Goal: Find specific page/section: Find specific page/section

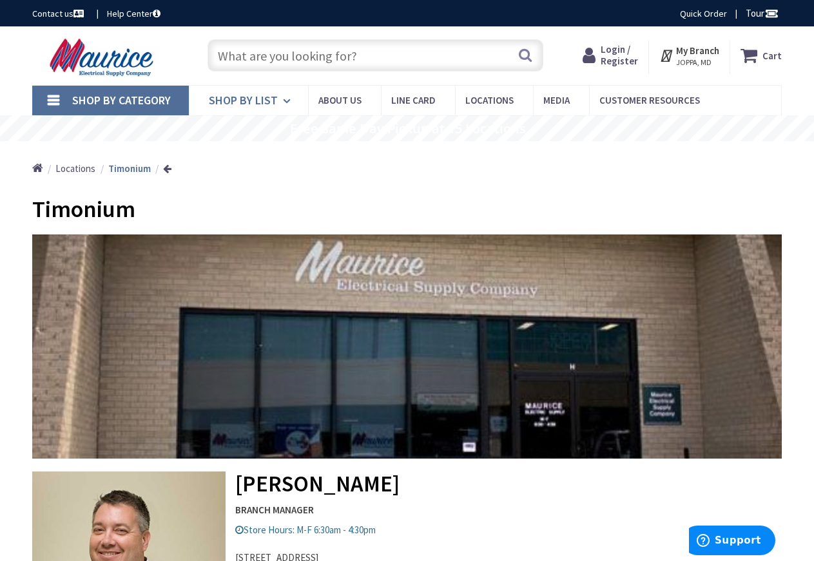
click at [280, 97] on link "Shop By List" at bounding box center [248, 101] width 119 height 30
click at [53, 97] on link "Shop By Category" at bounding box center [110, 101] width 157 height 30
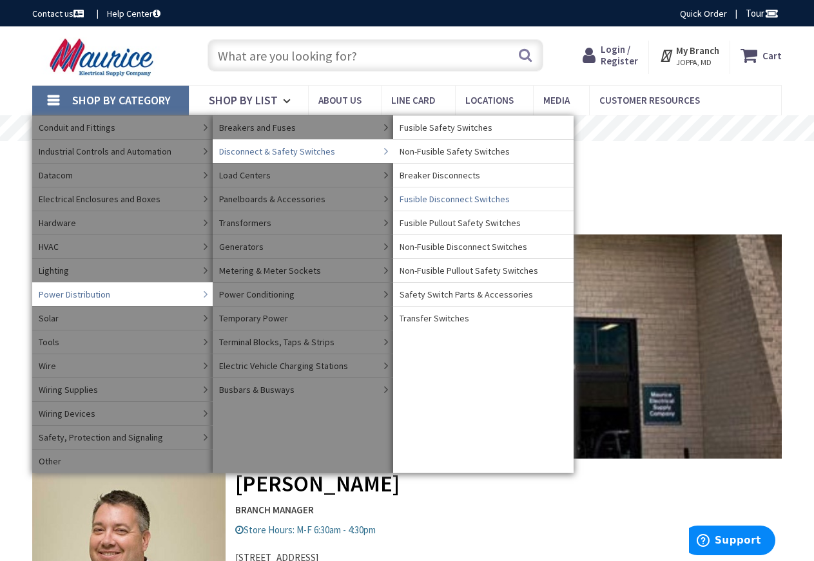
click at [484, 200] on span "Fusible Disconnect Switches" at bounding box center [454, 199] width 110 height 13
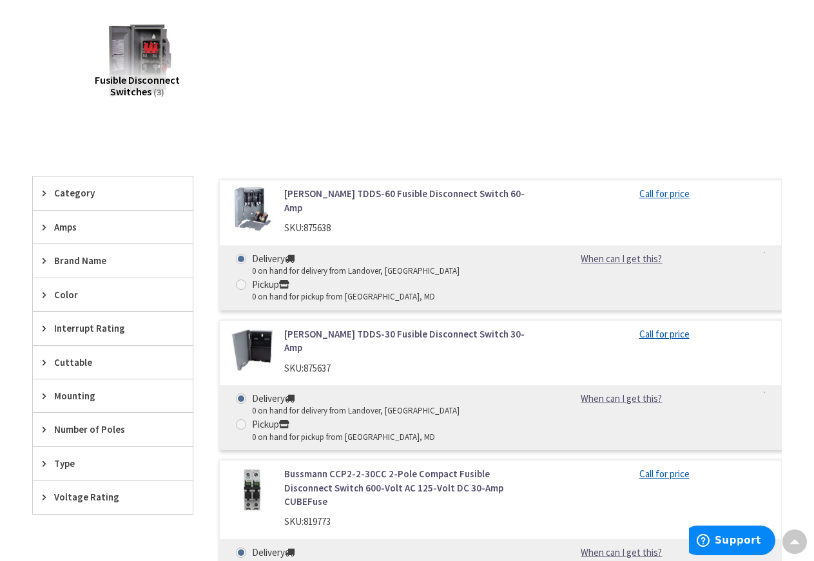
scroll to position [66, 0]
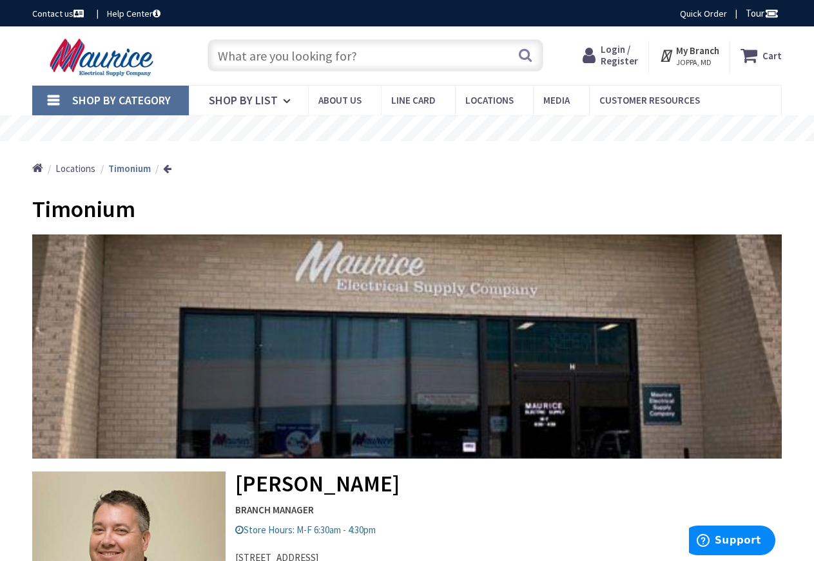
click at [53, 95] on link "Shop By Category" at bounding box center [110, 101] width 157 height 30
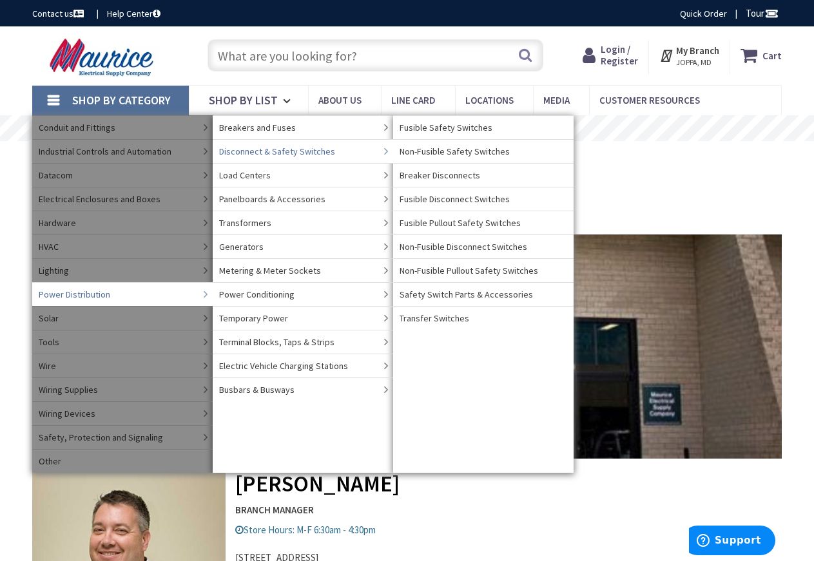
click at [268, 146] on span "Disconnect & Safety Switches" at bounding box center [277, 151] width 116 height 13
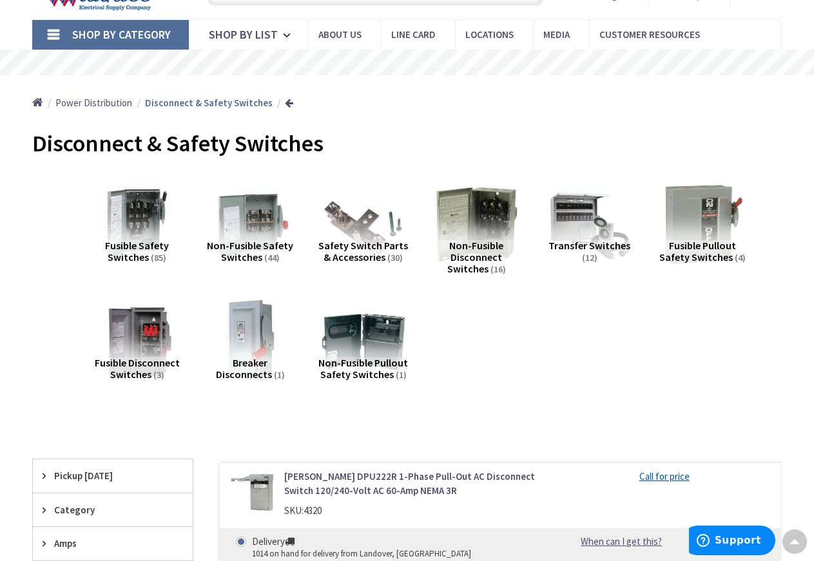
click at [142, 245] on span "Fusible Safety Switches" at bounding box center [137, 251] width 64 height 24
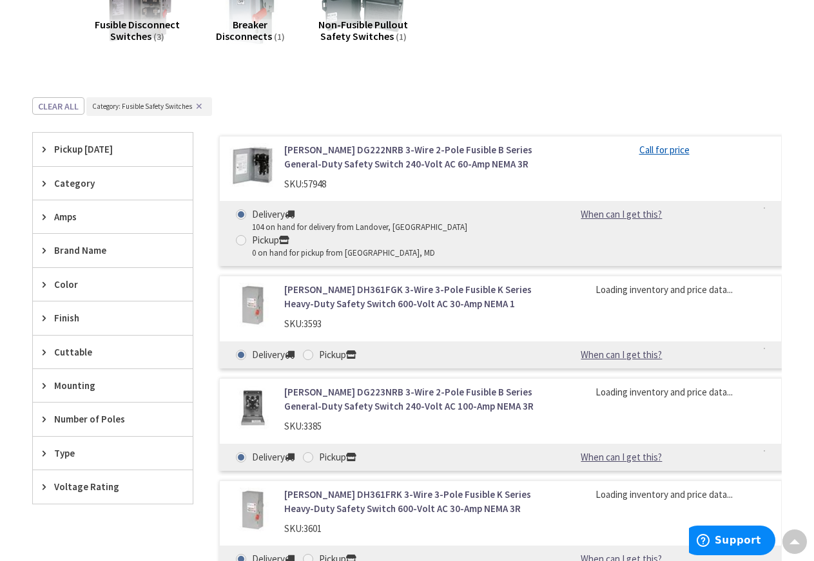
scroll to position [501, 0]
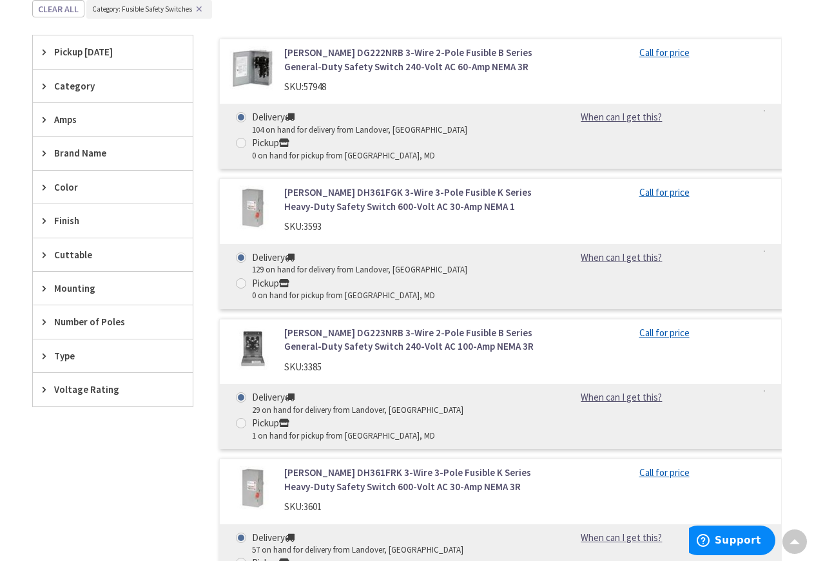
click at [41, 150] on div "Brand Name" at bounding box center [113, 153] width 160 height 33
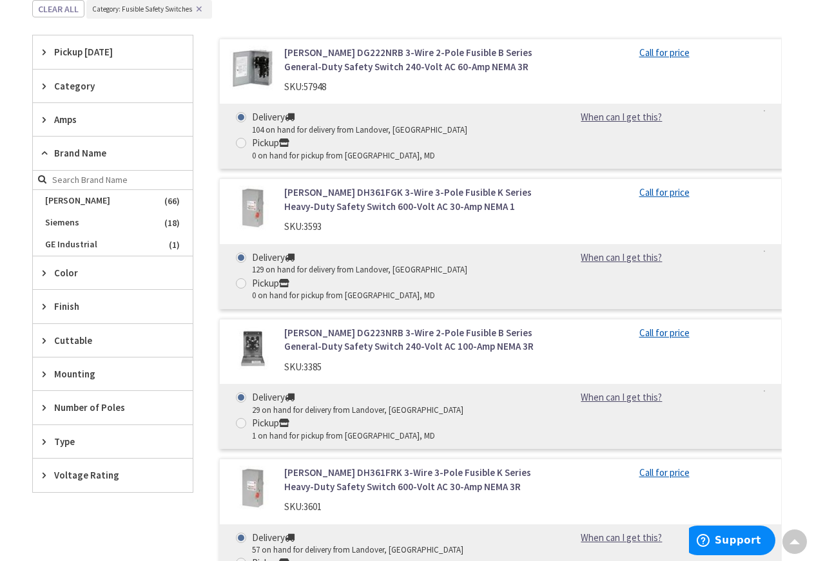
click at [65, 113] on span "Amps" at bounding box center [106, 120] width 105 height 14
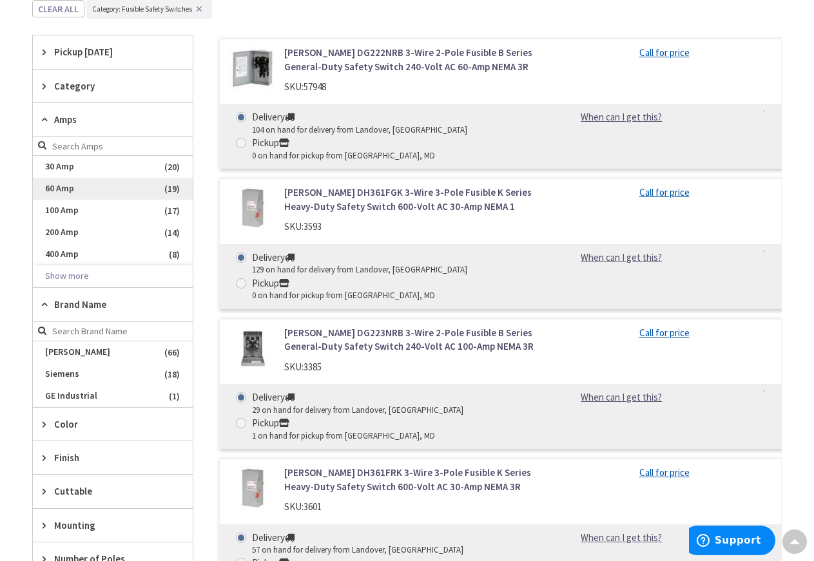
click at [62, 186] on span "60 Amp" at bounding box center [113, 189] width 160 height 22
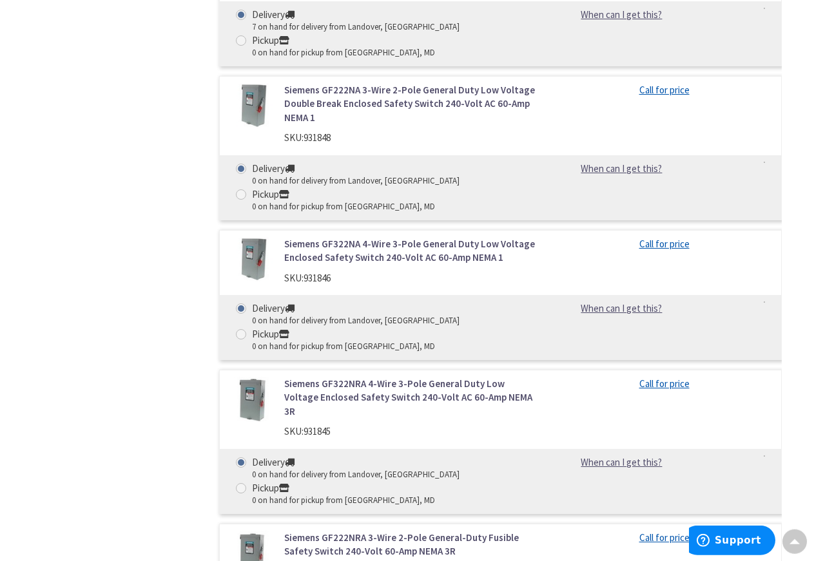
scroll to position [1947, 0]
